Goal: Information Seeking & Learning: Learn about a topic

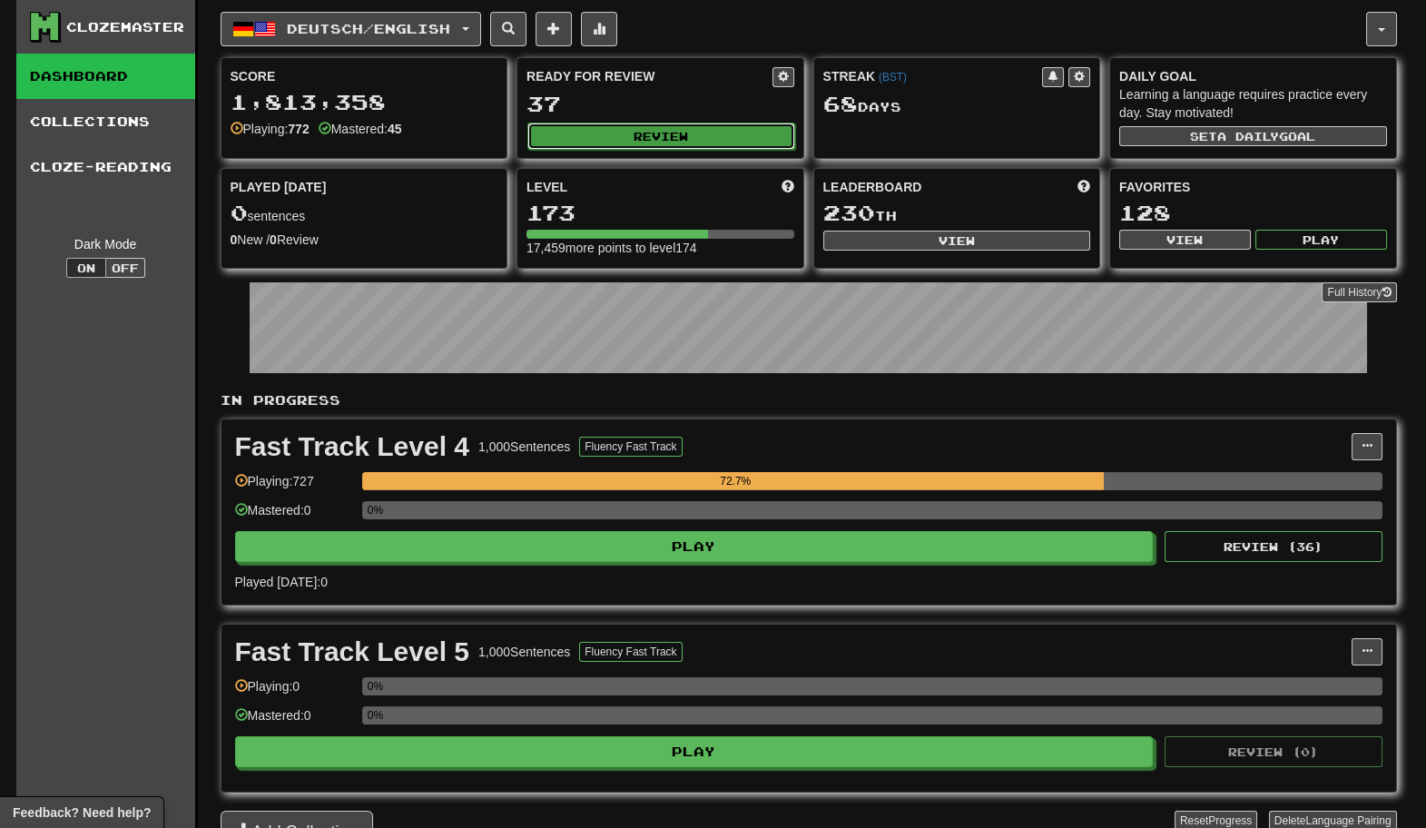
click at [629, 139] on button "Review" at bounding box center [661, 136] width 268 height 27
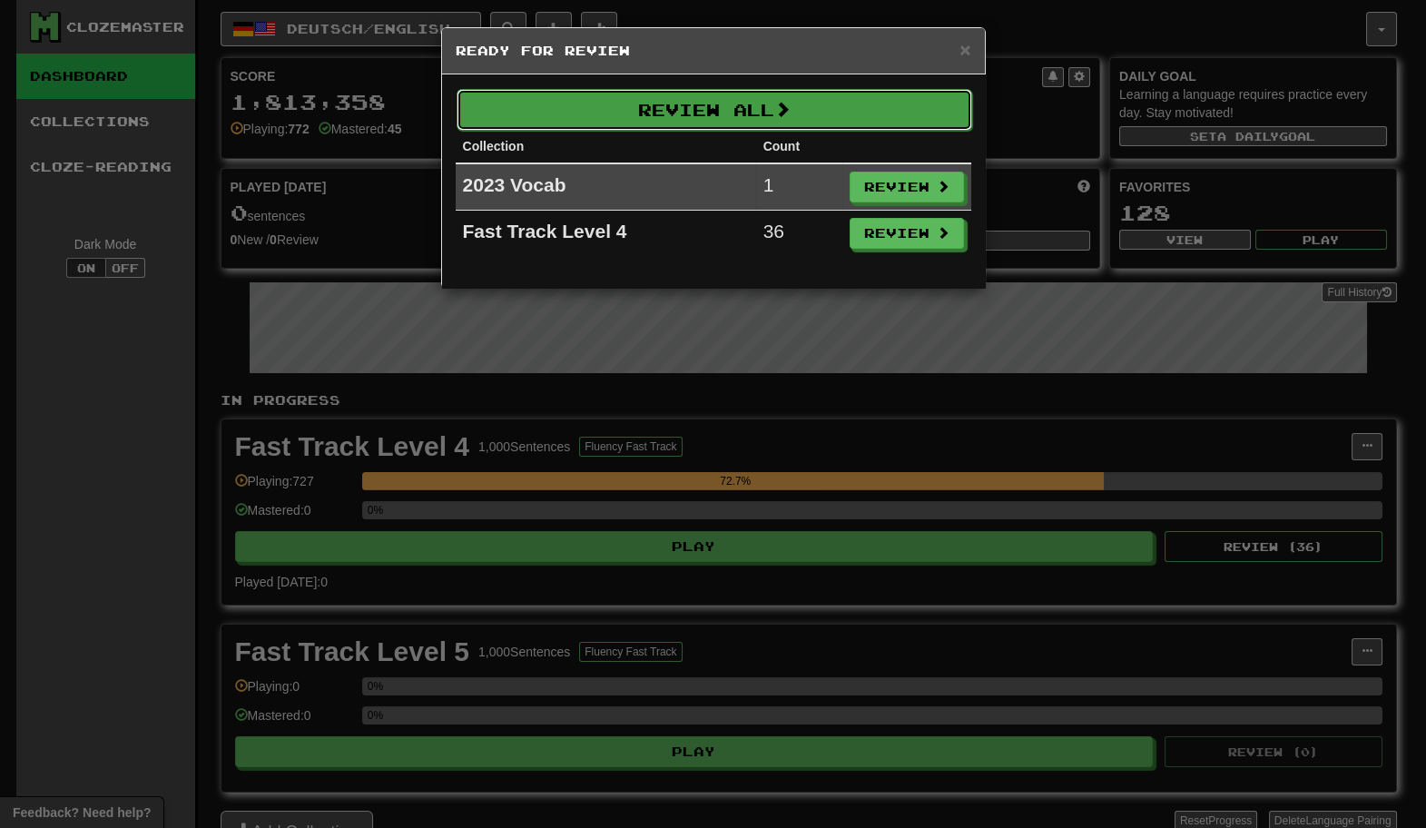
click at [700, 111] on button "Review All" at bounding box center [713, 110] width 515 height 42
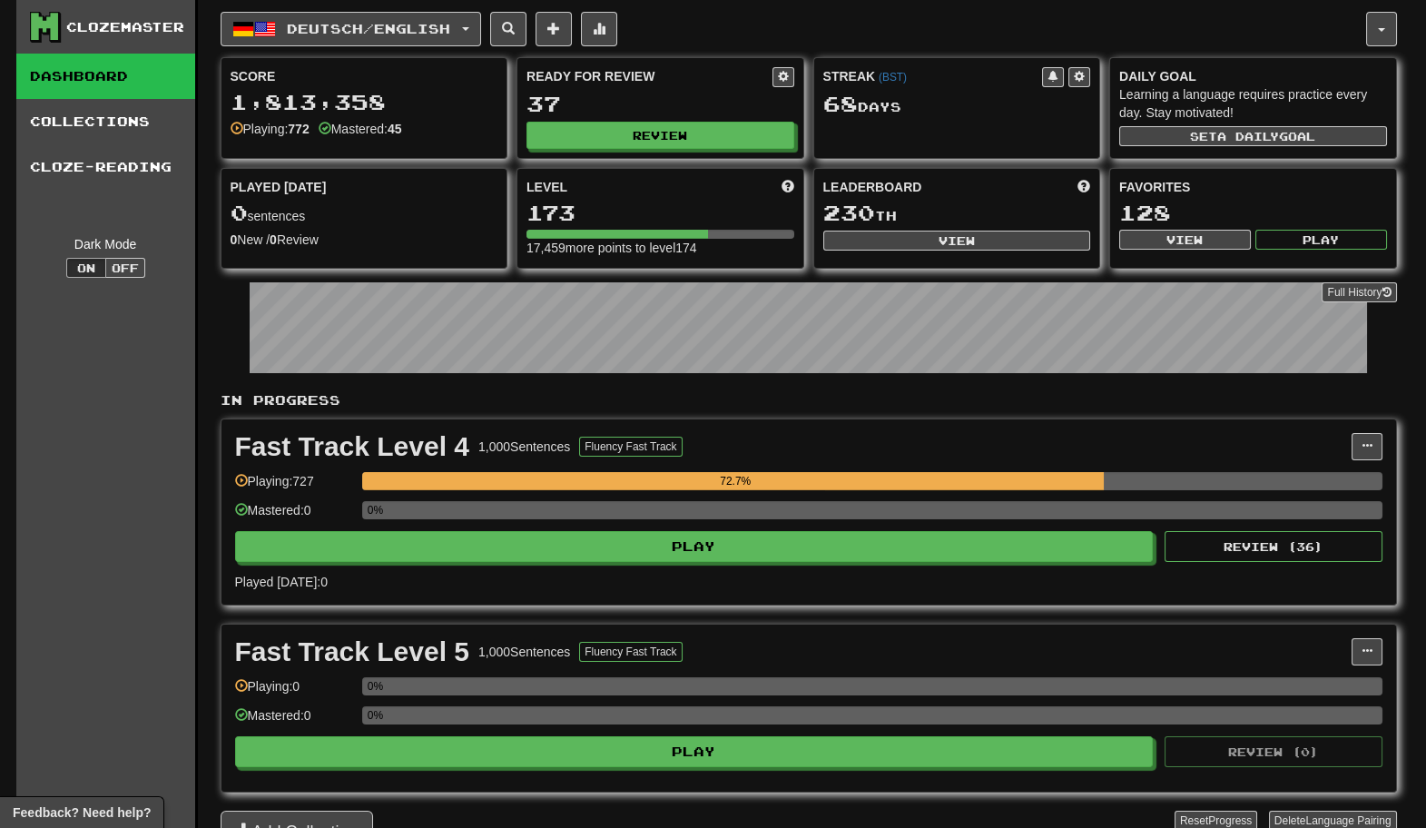
select select "********"
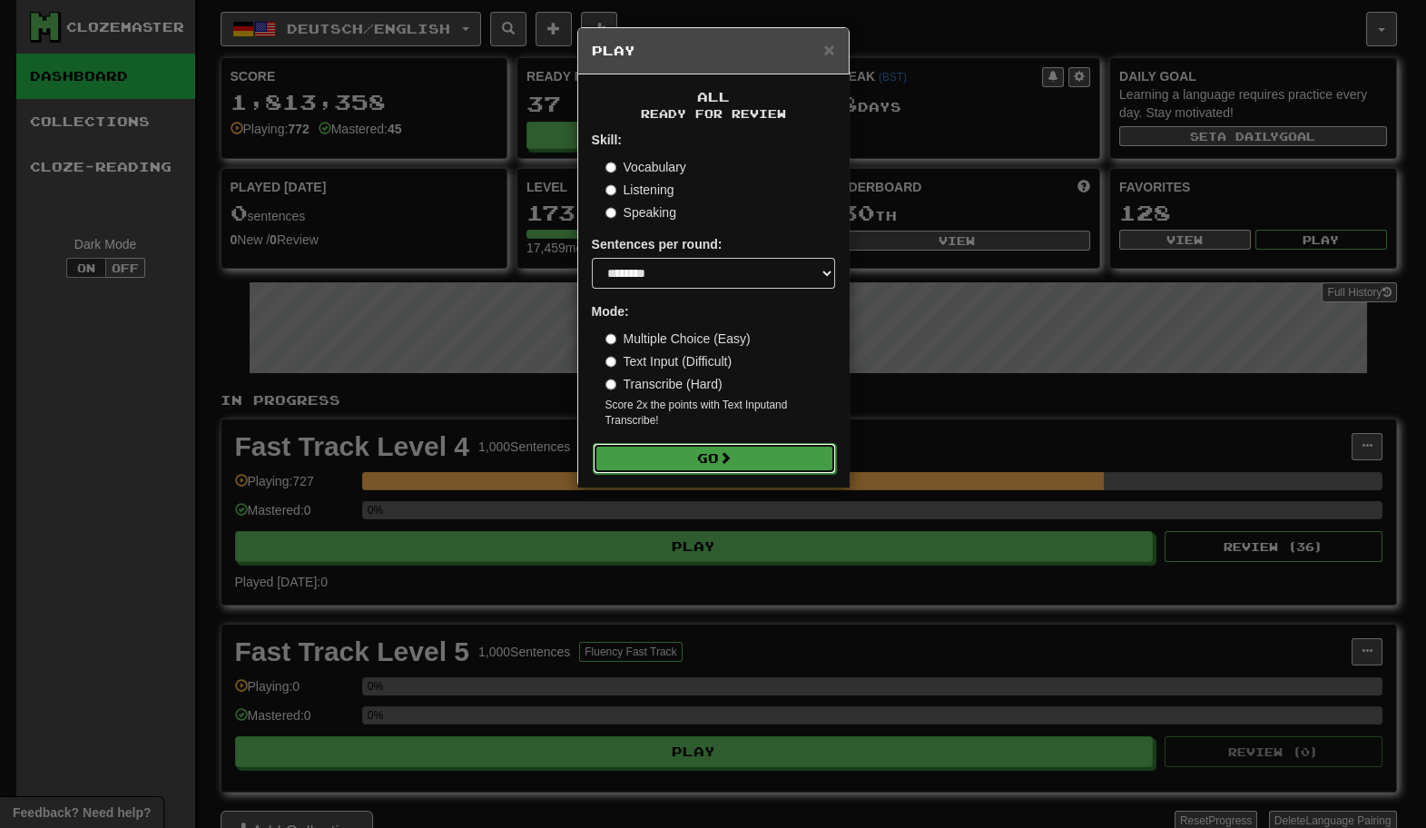
click at [701, 461] on button "Go" at bounding box center [714, 458] width 243 height 31
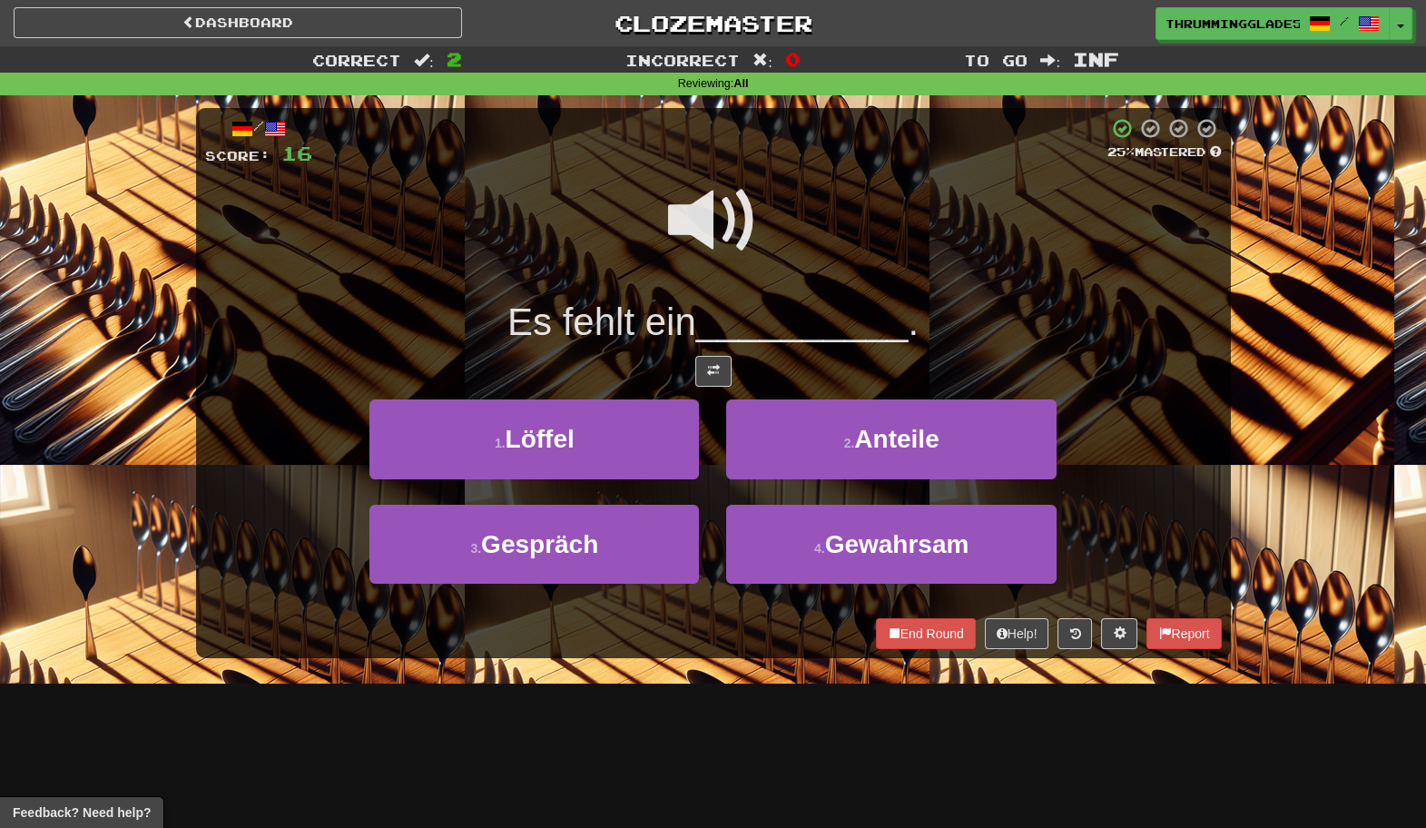
click at [705, 416] on div "1 . Löffel" at bounding box center [534, 451] width 357 height 104
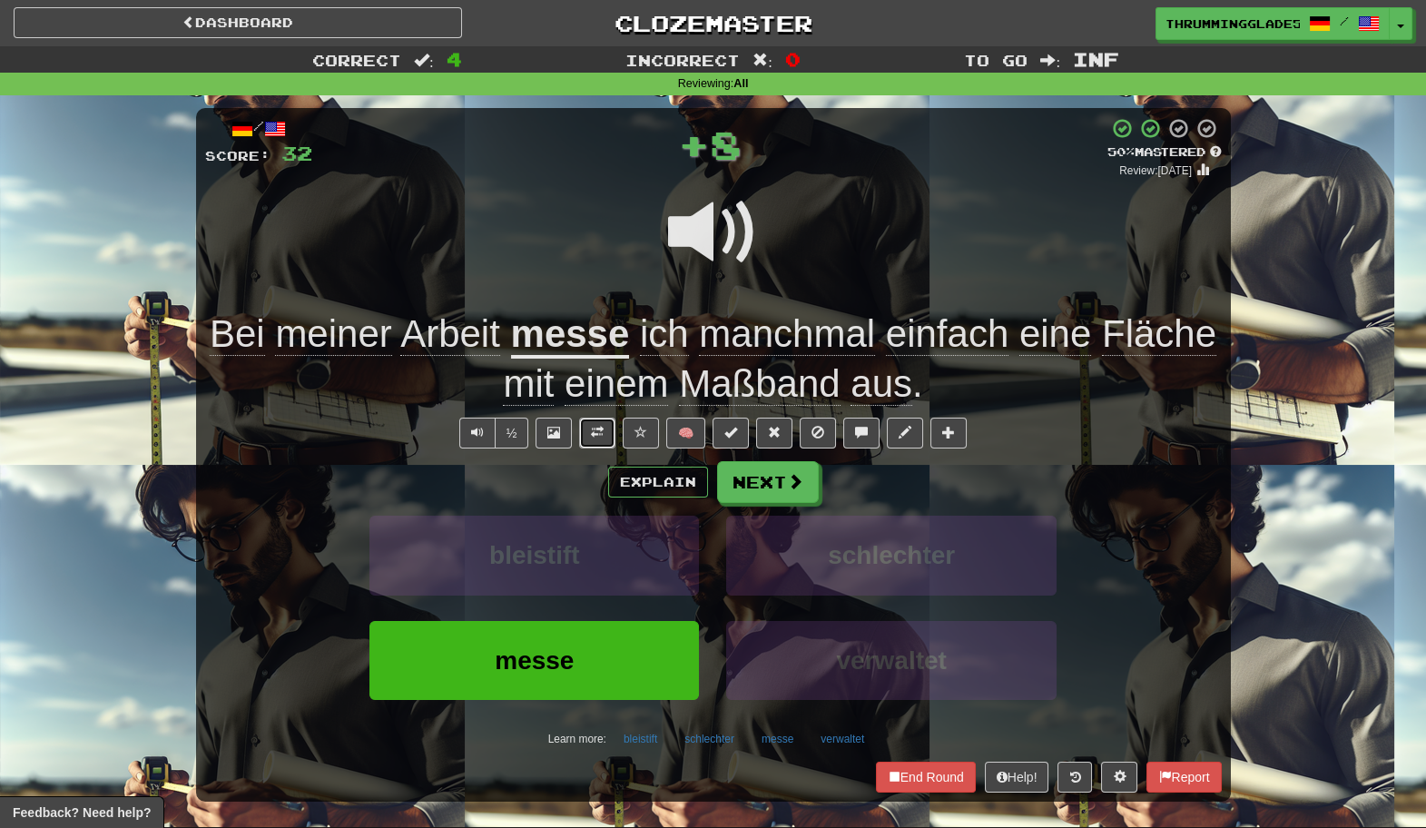
click at [596, 433] on span at bounding box center [597, 432] width 13 height 13
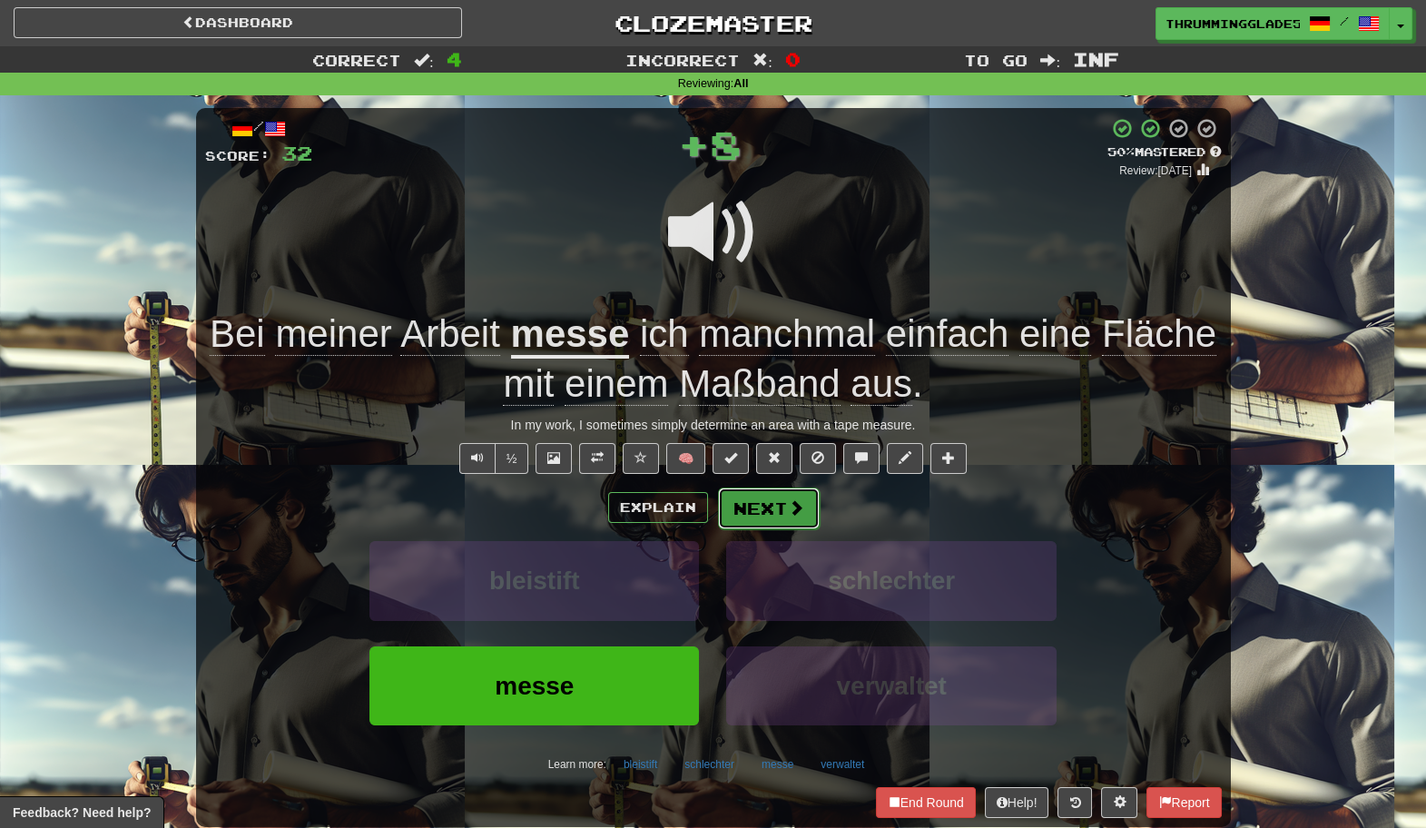
click at [754, 495] on button "Next" at bounding box center [769, 508] width 102 height 42
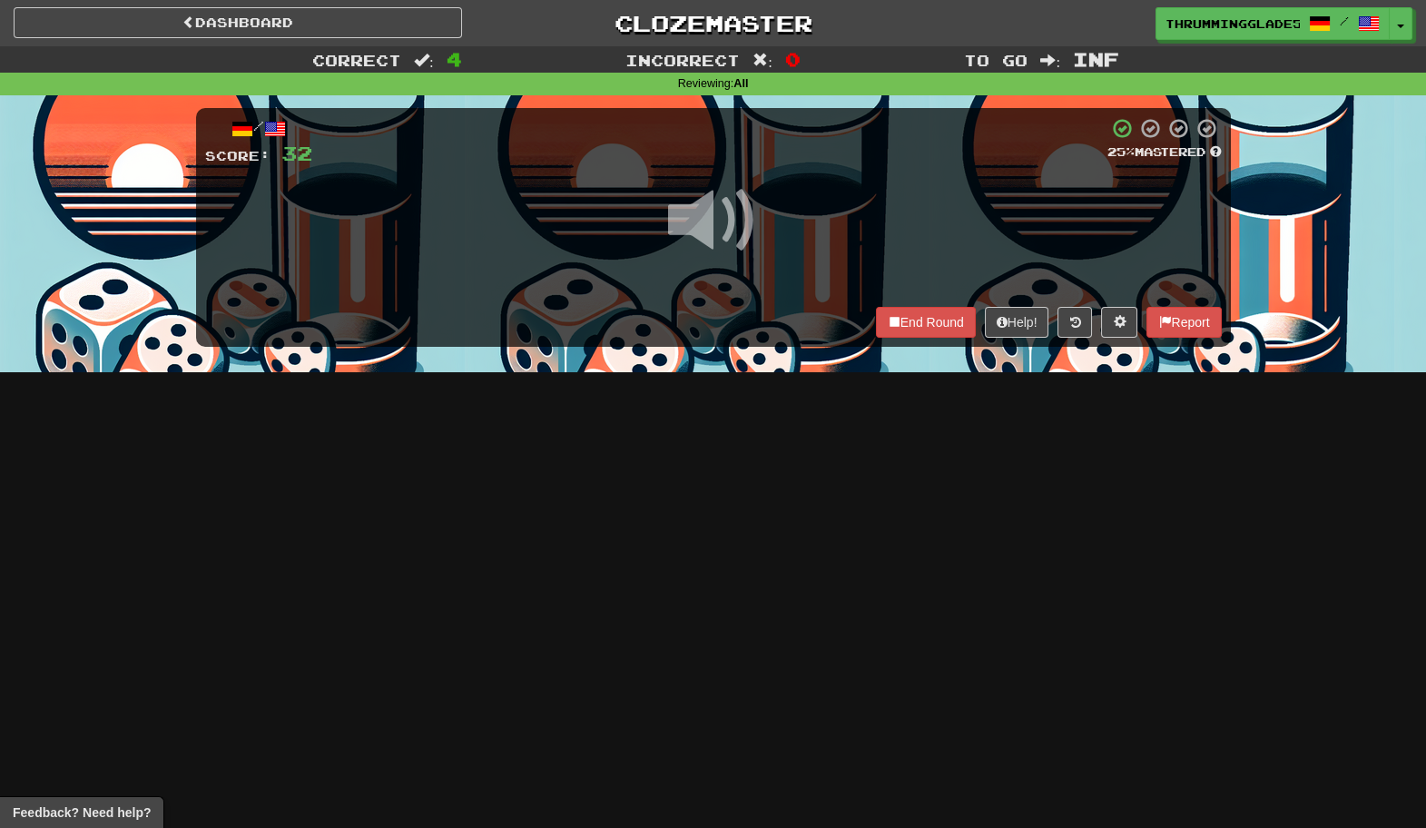
click at [709, 447] on div "Dashboard Clozemaster ThrummingGlade572 / Toggle Dropdown Dashboard Leaderboard…" at bounding box center [713, 414] width 1426 height 828
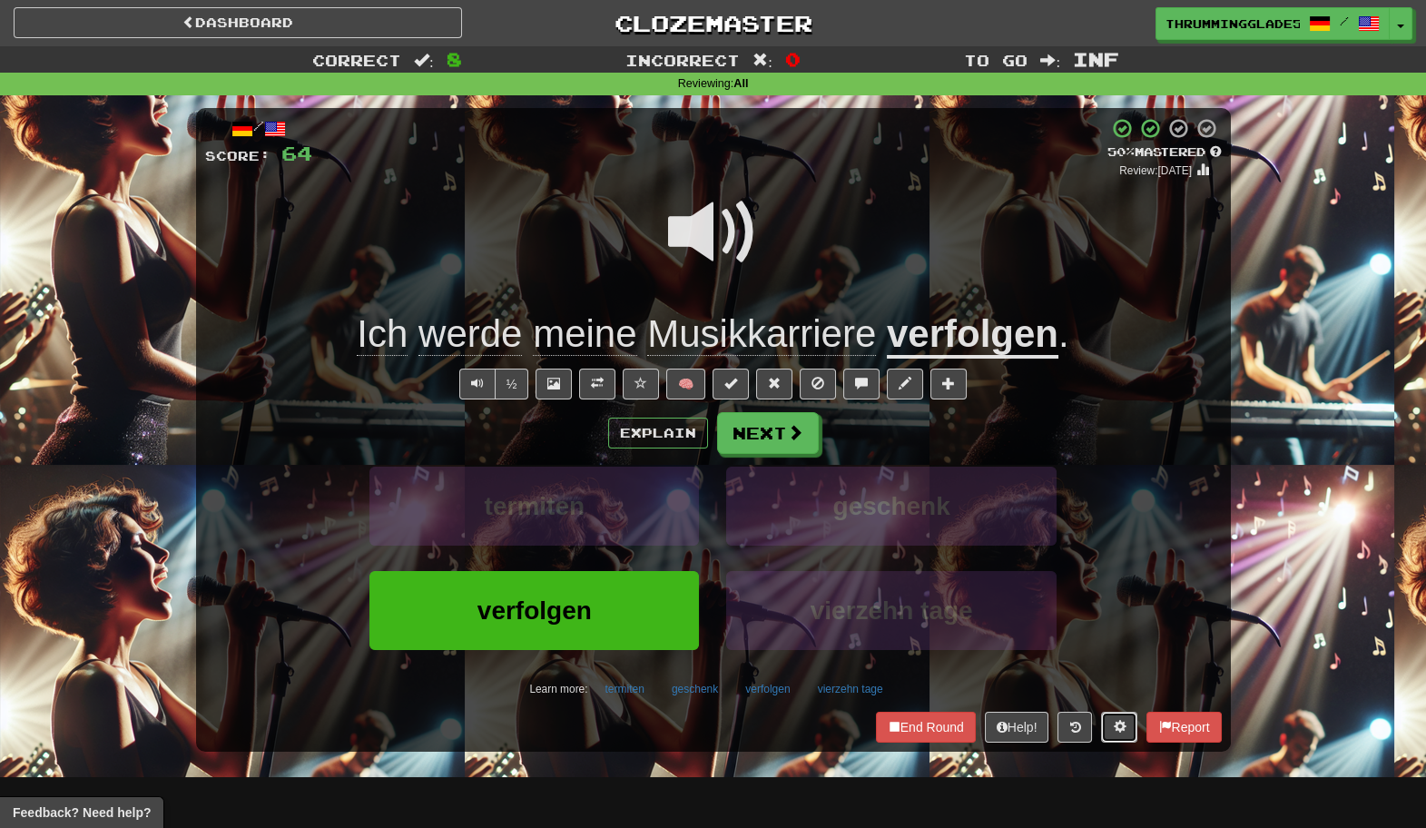
click at [1118, 726] on span at bounding box center [1119, 726] width 13 height 13
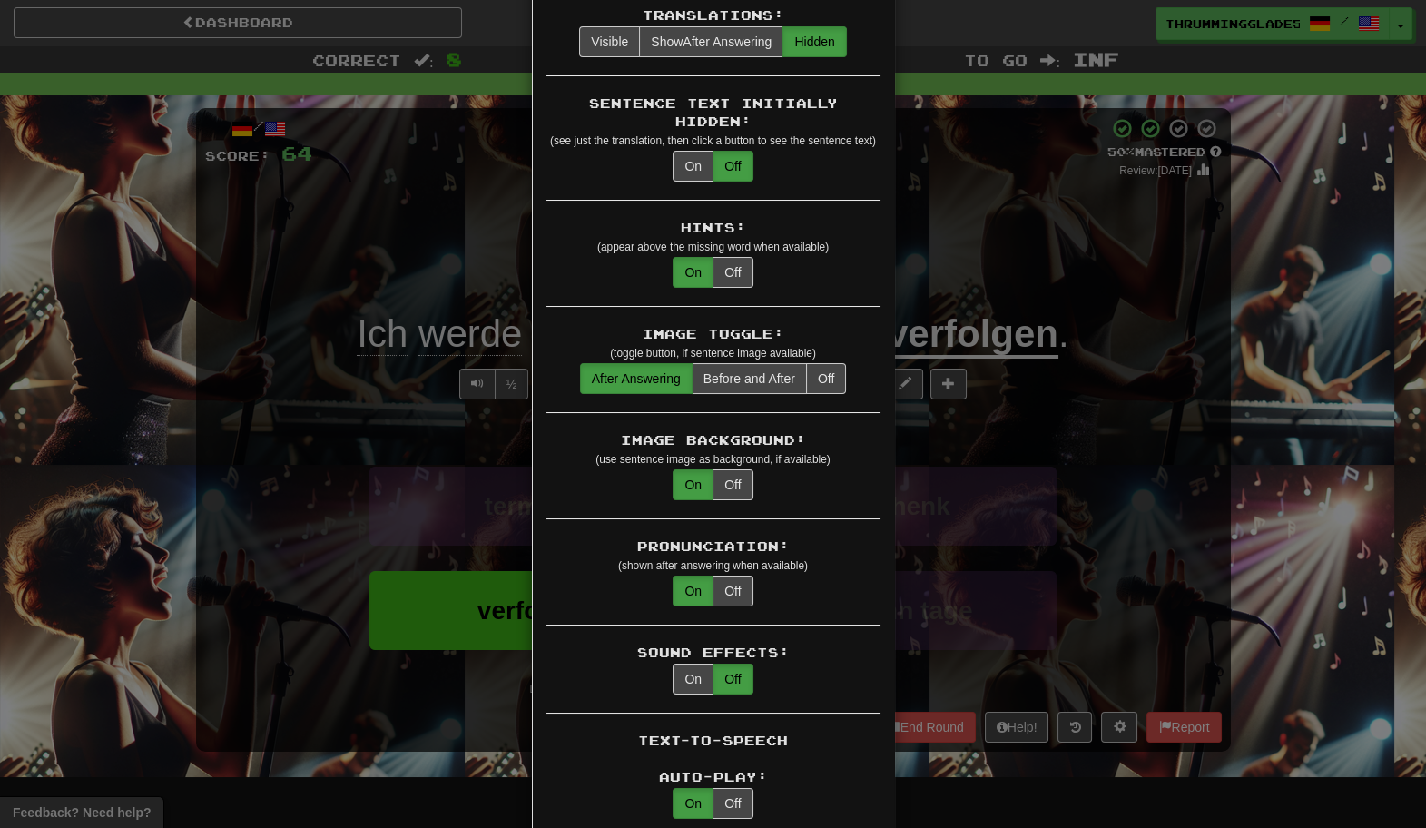
scroll to position [213, 0]
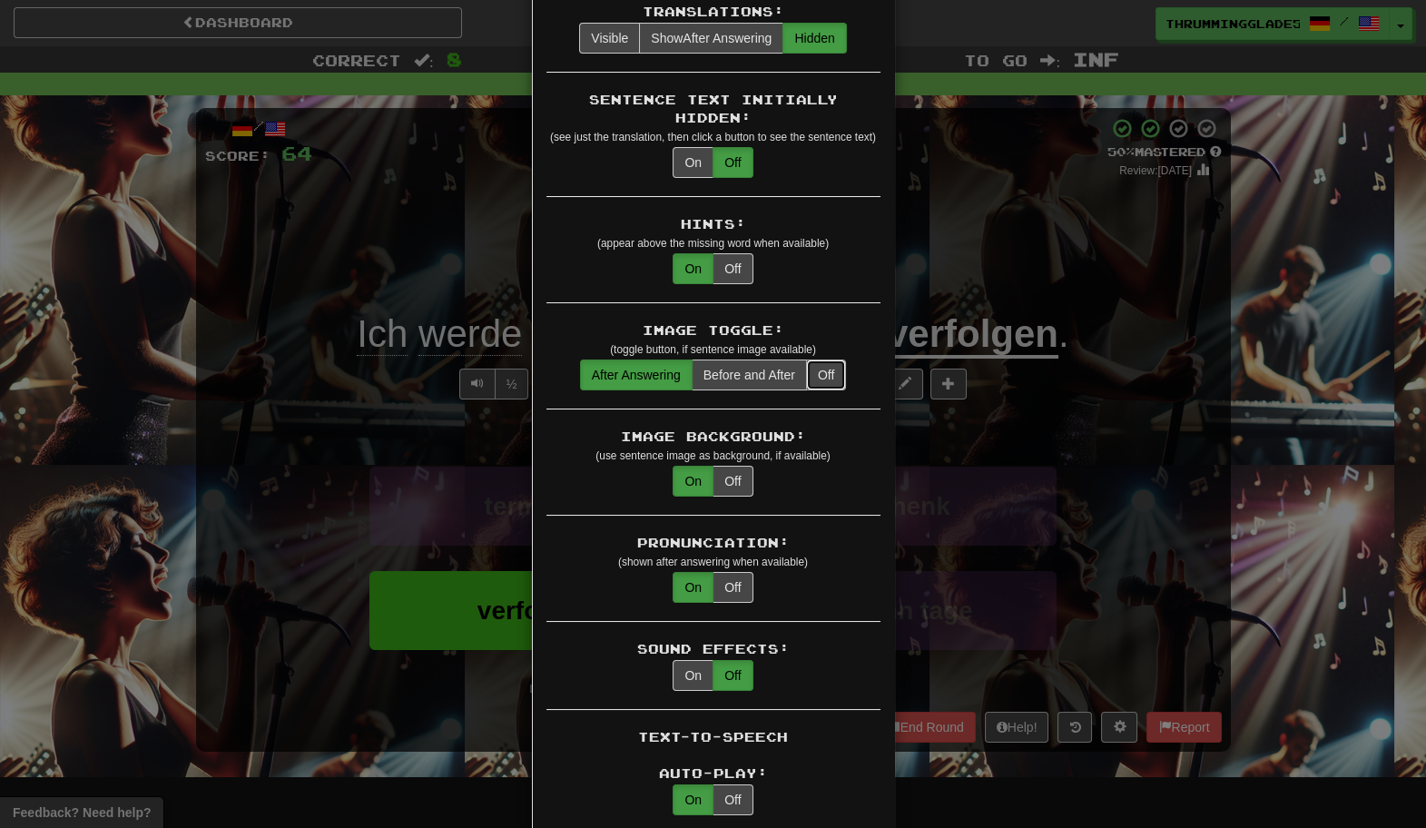
click at [831, 364] on button "Off" at bounding box center [826, 374] width 40 height 31
click at [659, 359] on button "After Answering" at bounding box center [636, 374] width 113 height 31
click at [738, 466] on button "Off" at bounding box center [732, 481] width 40 height 31
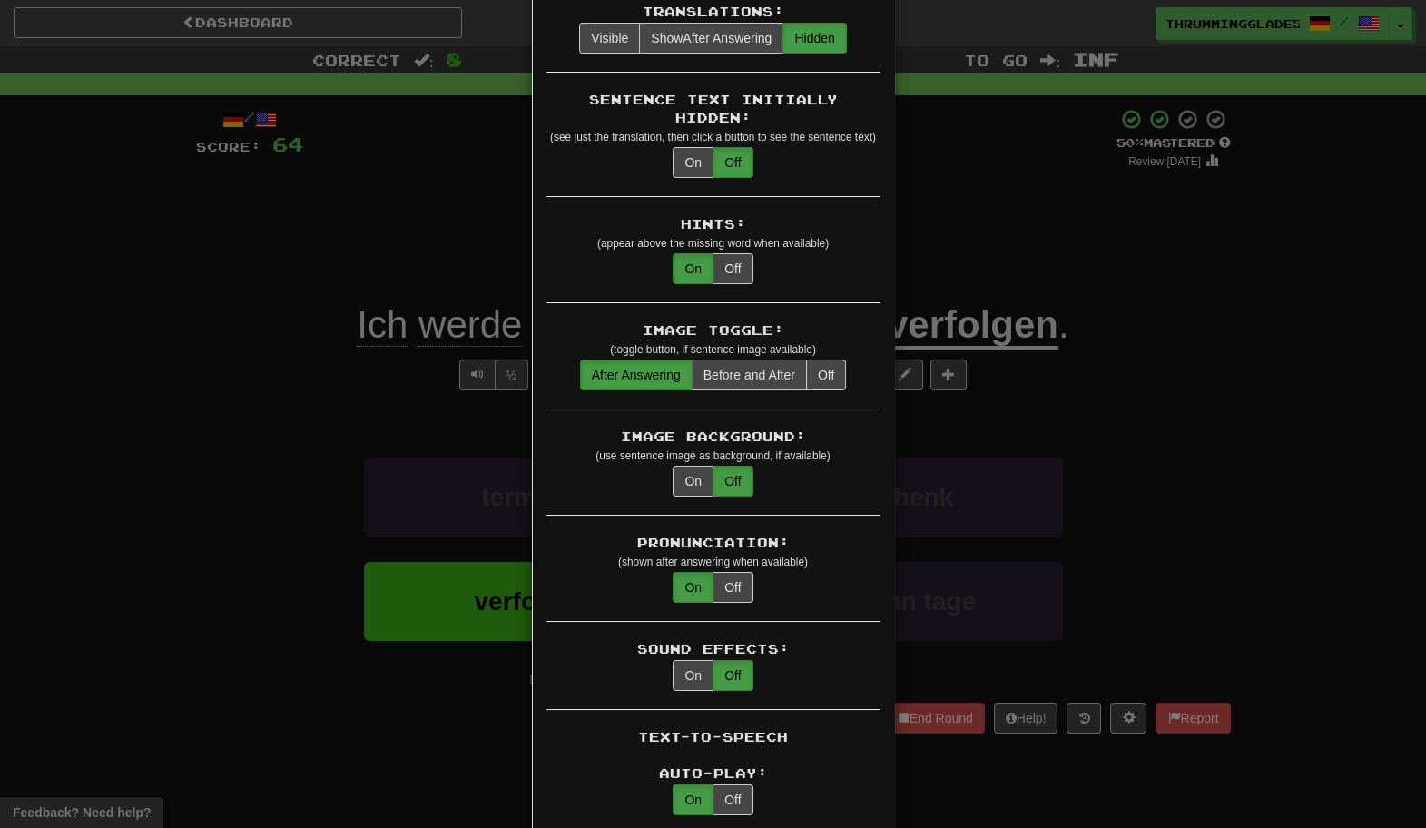
click at [294, 421] on div "× Game Settings Automatically Show Sentence After First Listen: On Off (when pl…" at bounding box center [713, 414] width 1426 height 828
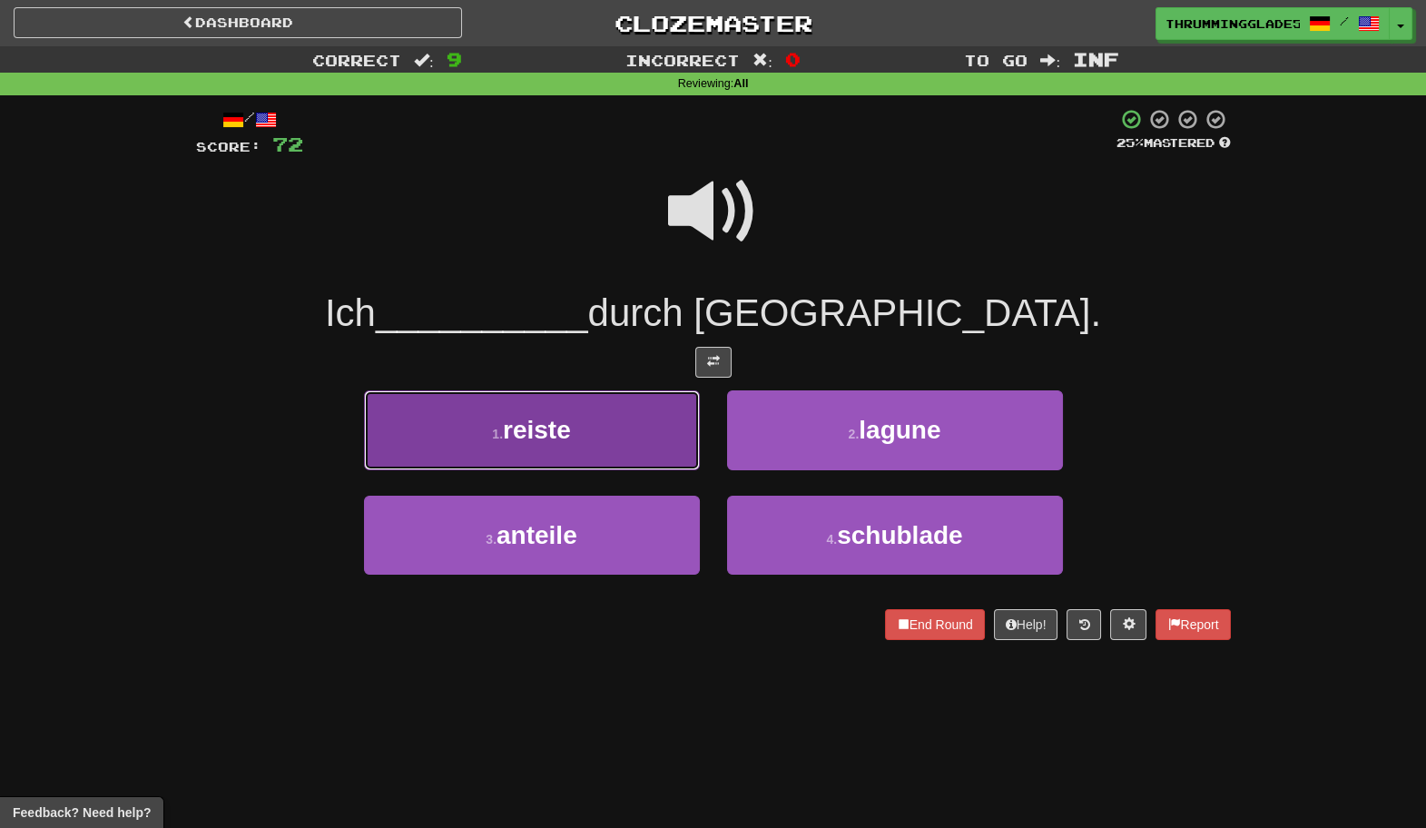
click at [621, 447] on button "1 . reiste" at bounding box center [532, 429] width 336 height 79
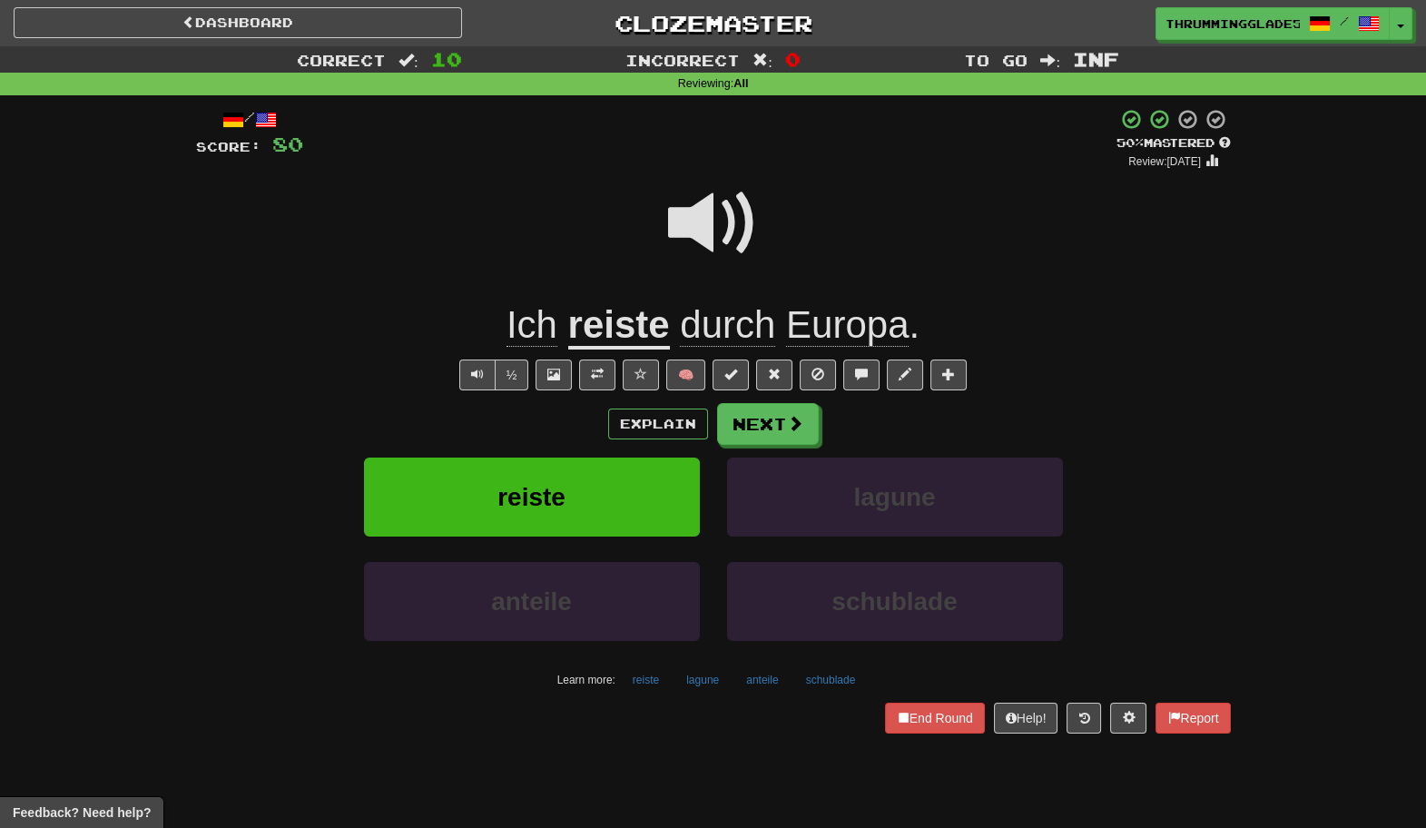
click at [621, 446] on div "Explain Next reiste lagune anteile schublade Learn more: reiste lagune anteile …" at bounding box center [713, 548] width 1034 height 291
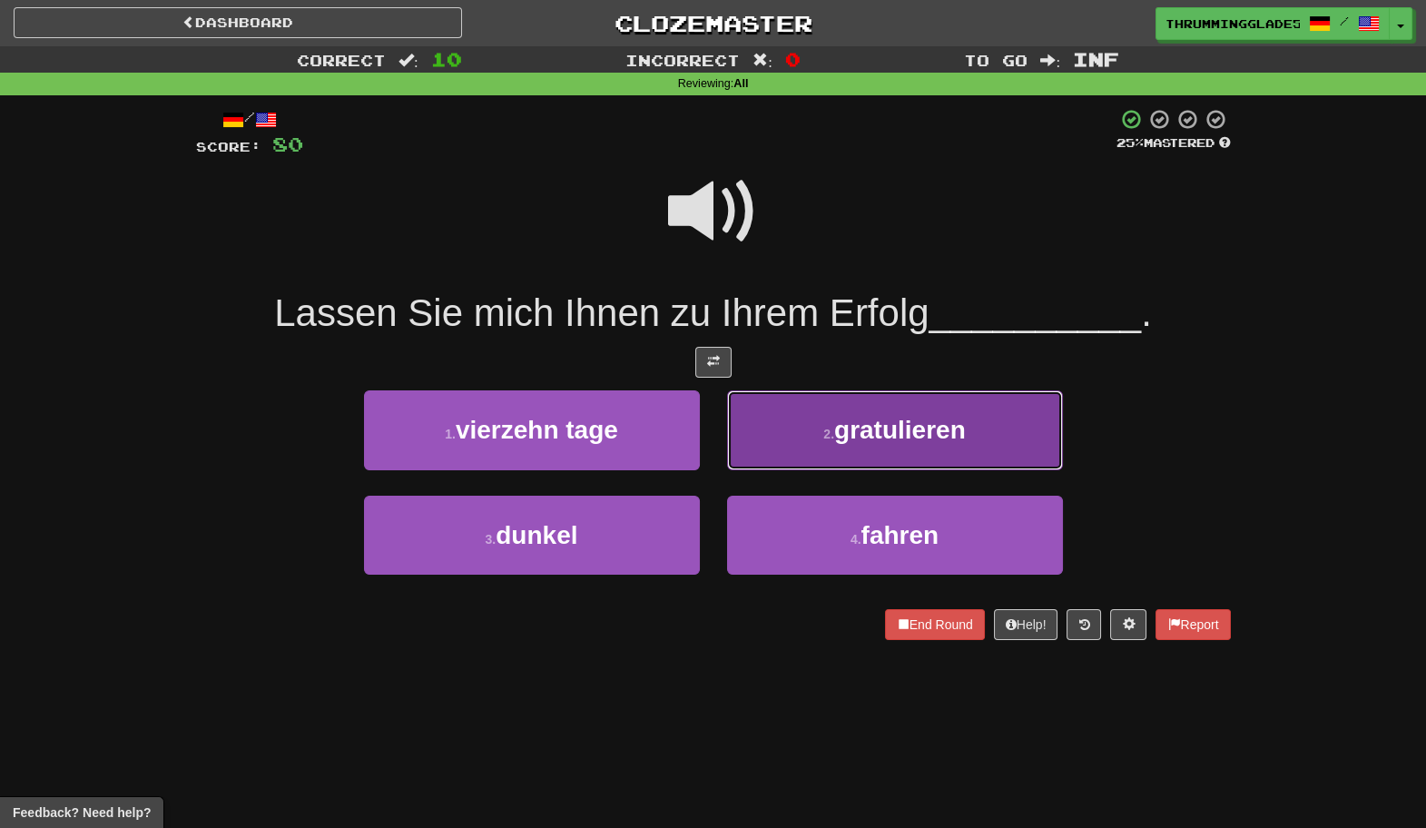
click at [789, 423] on button "2 . gratulieren" at bounding box center [895, 429] width 336 height 79
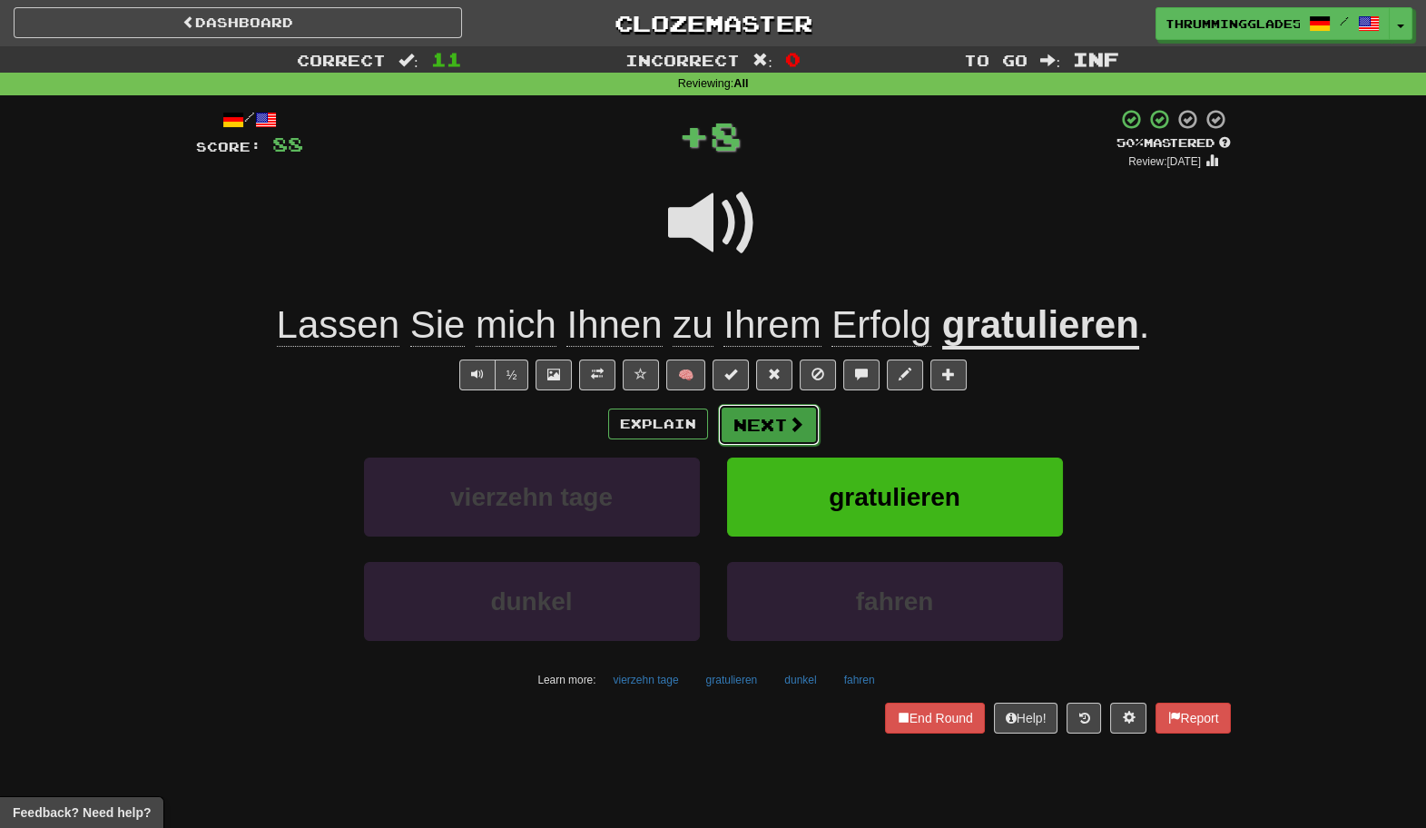
click at [788, 425] on span at bounding box center [796, 424] width 16 height 16
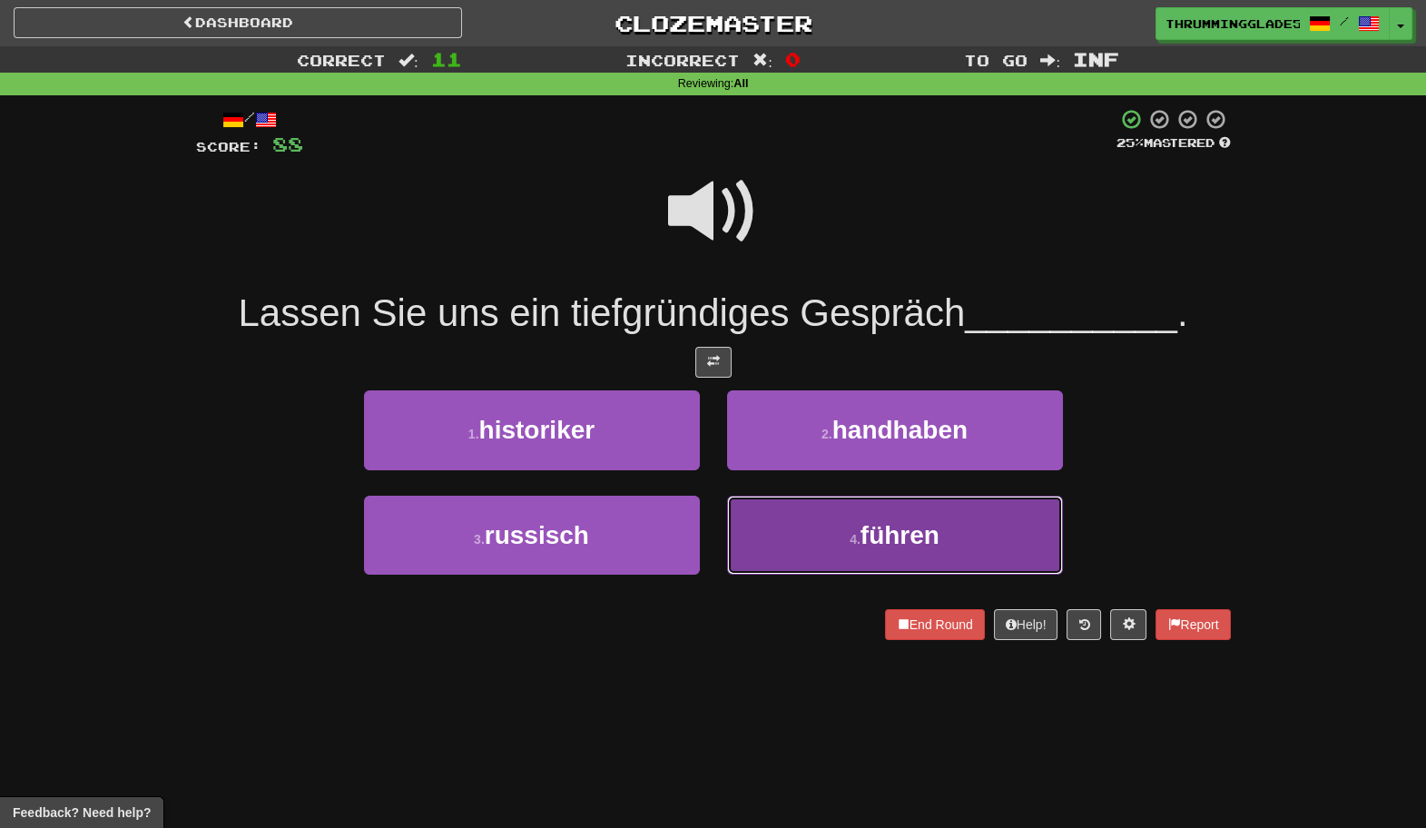
click at [747, 503] on button "4 . führen" at bounding box center [895, 534] width 336 height 79
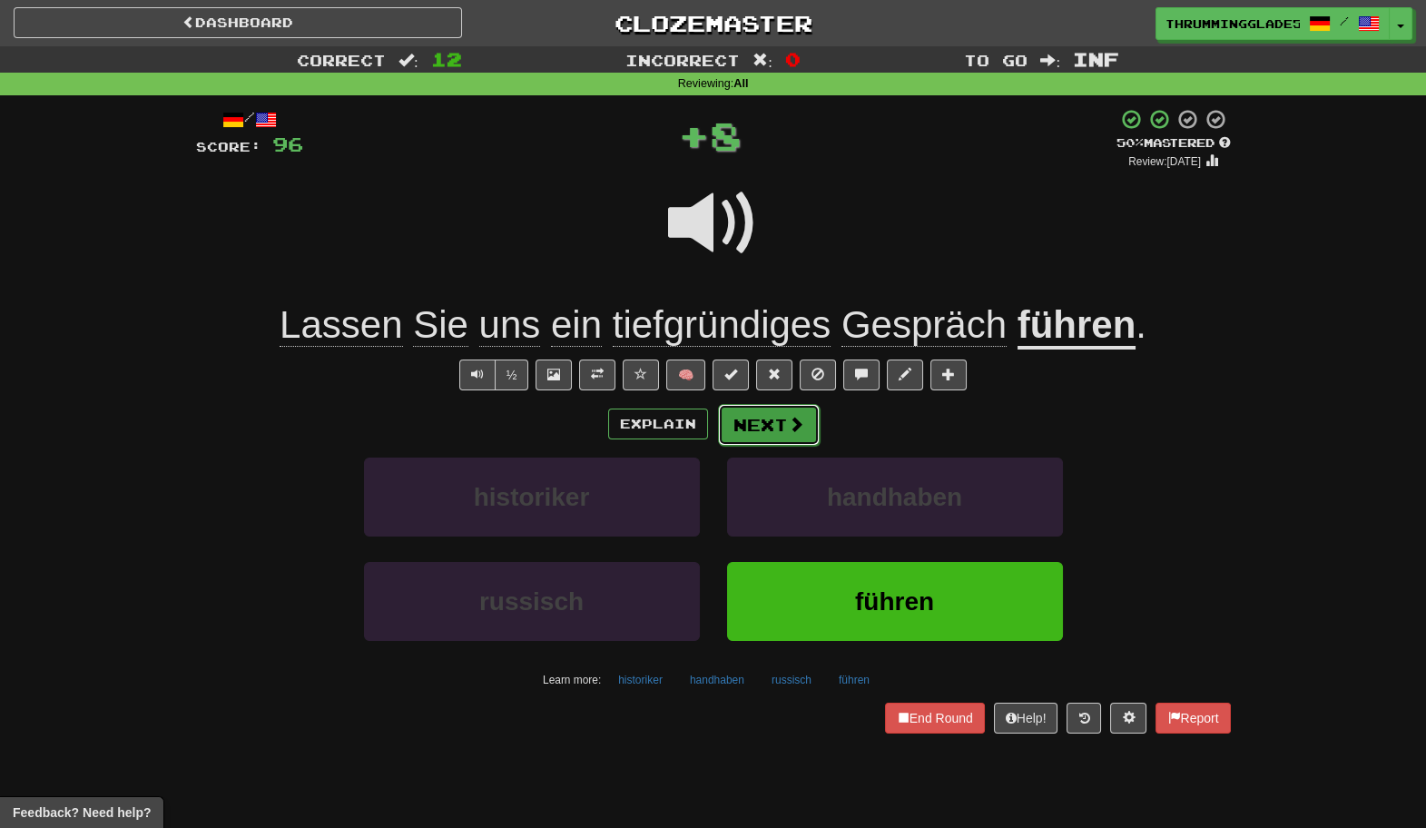
click at [775, 411] on button "Next" at bounding box center [769, 425] width 102 height 42
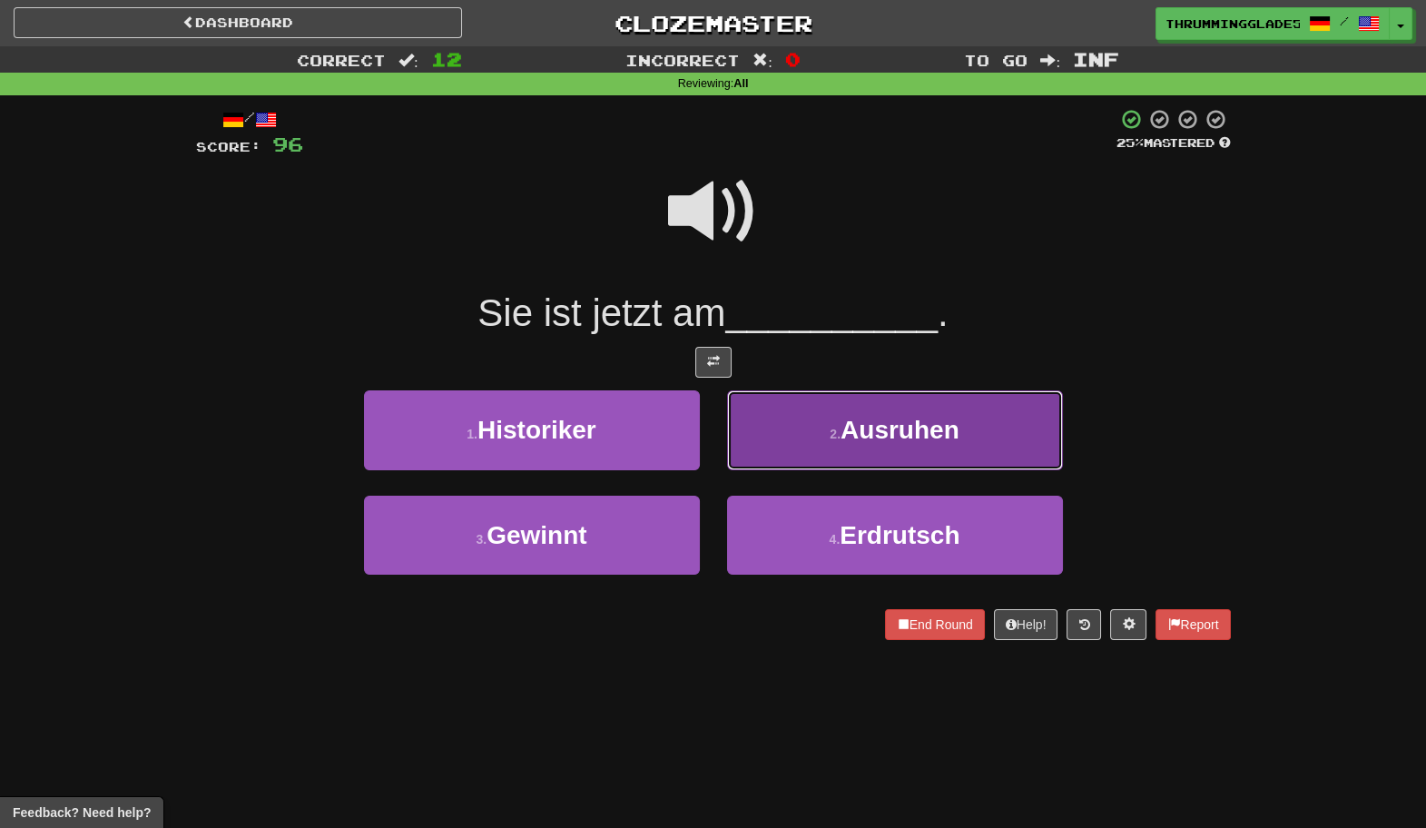
click at [816, 414] on button "2 . Ausruhen" at bounding box center [895, 429] width 336 height 79
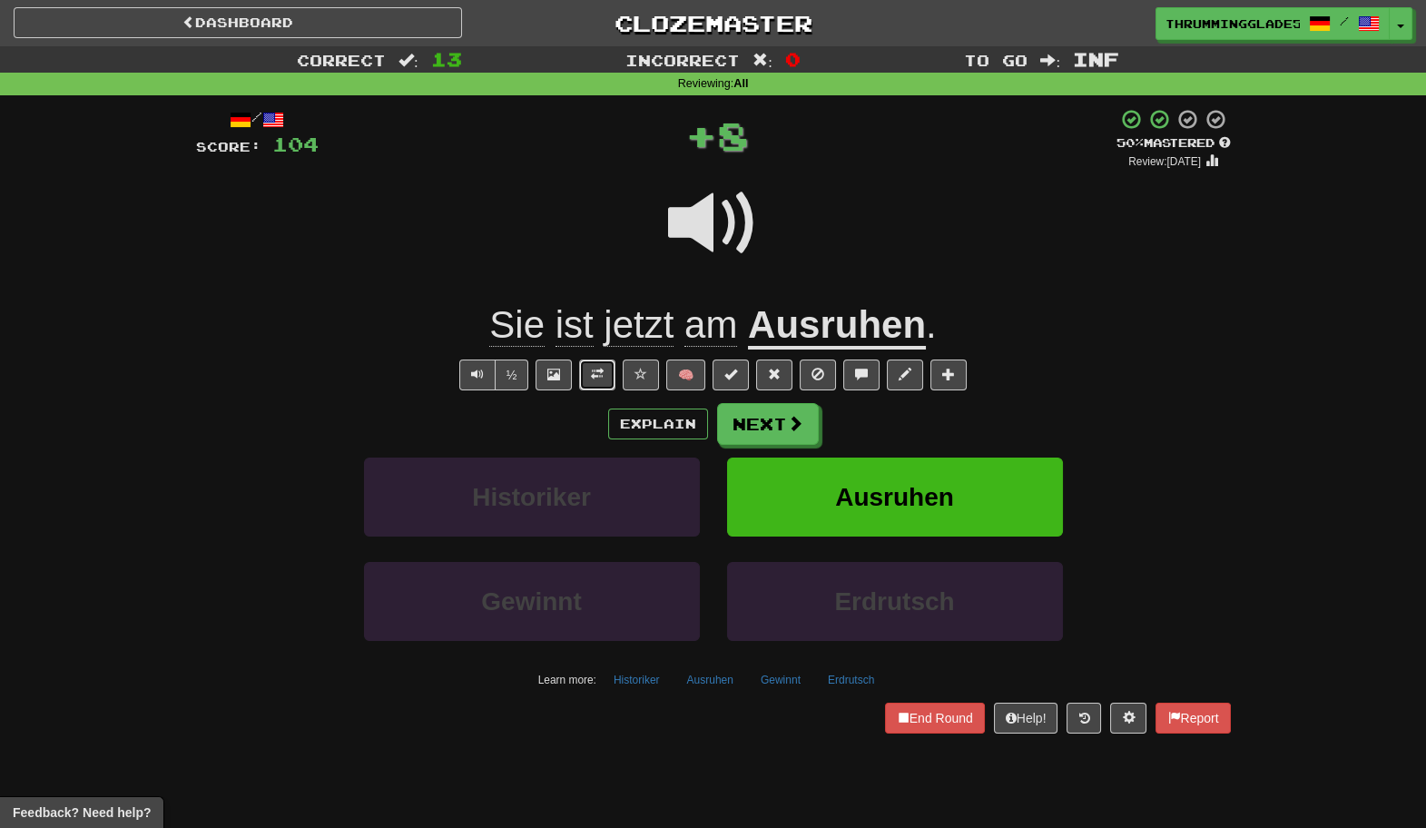
click at [602, 381] on button at bounding box center [597, 374] width 36 height 31
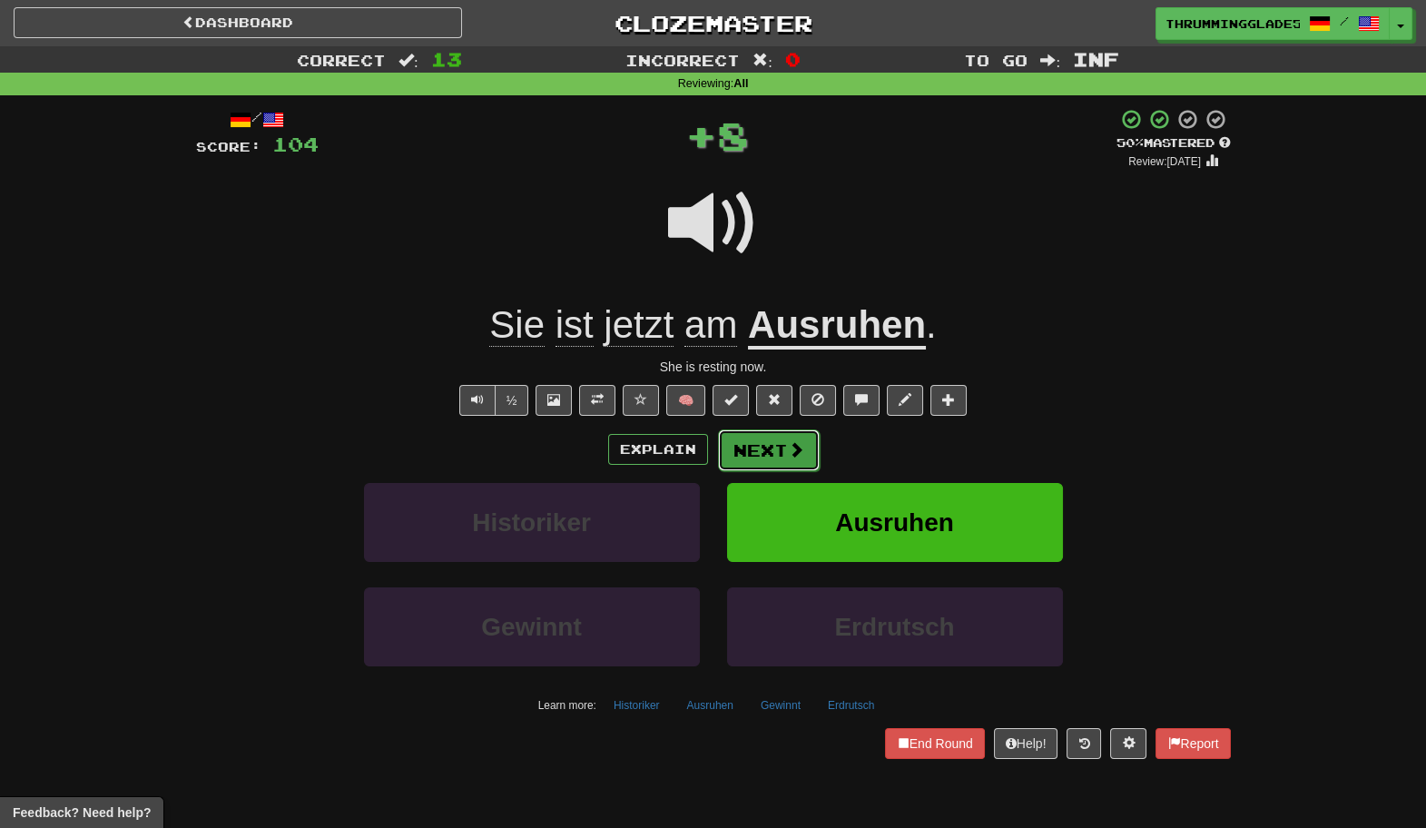
click at [765, 463] on button "Next" at bounding box center [769, 450] width 102 height 42
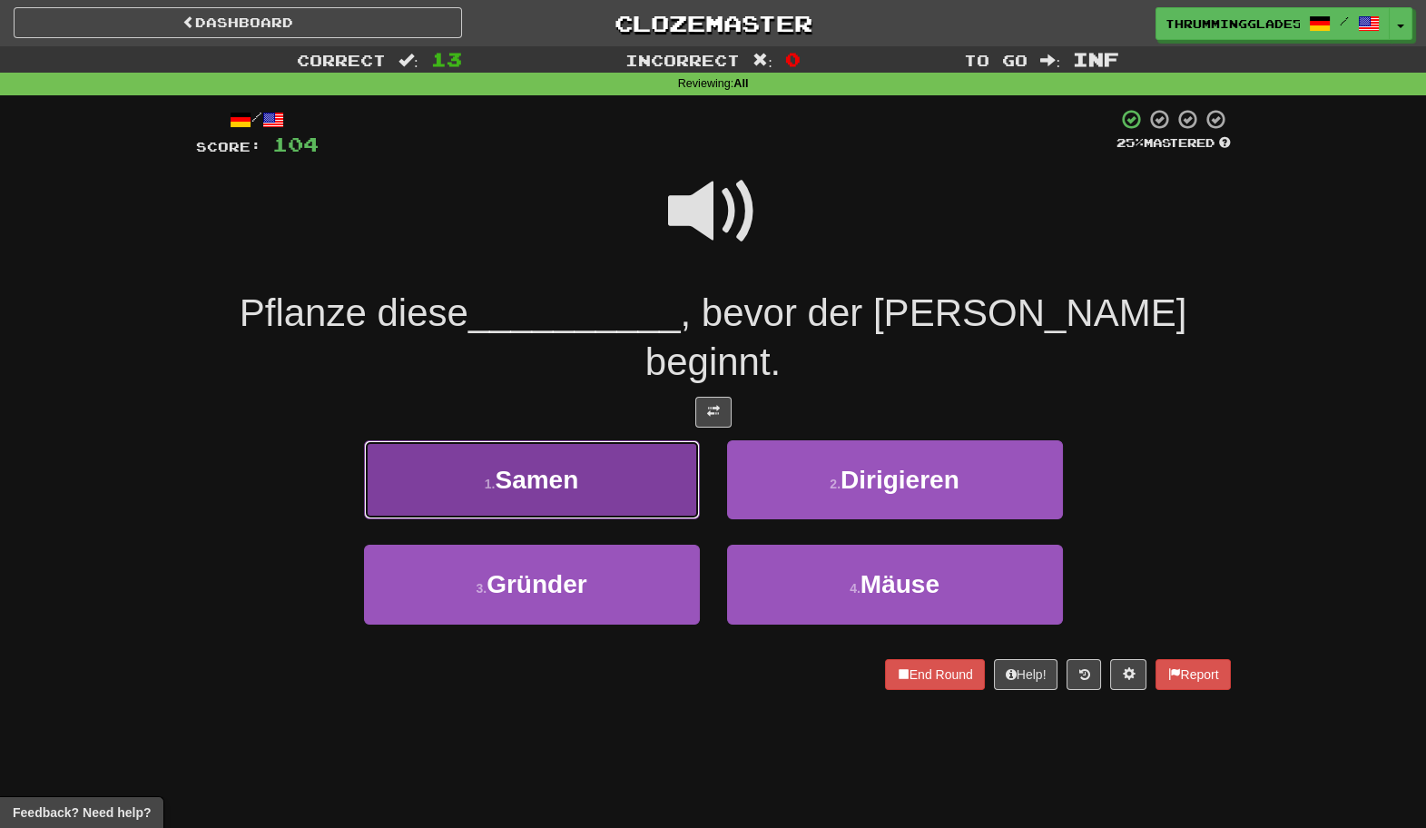
click at [548, 460] on button "1 . Samen" at bounding box center [532, 479] width 336 height 79
